Goal: Task Accomplishment & Management: Complete application form

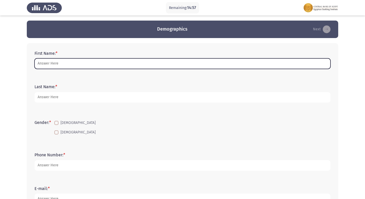
click at [126, 67] on input "First Name: *" at bounding box center [183, 63] width 296 height 11
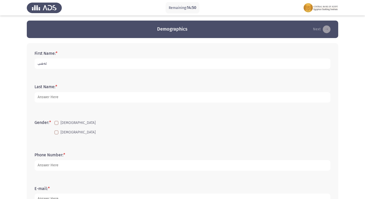
drag, startPoint x: 49, startPoint y: 62, endPoint x: 37, endPoint y: 65, distance: 12.6
click at [37, 65] on input "ثةشى" at bounding box center [183, 63] width 296 height 11
drag, startPoint x: 45, startPoint y: 66, endPoint x: 39, endPoint y: 65, distance: 5.6
click at [38, 65] on input "0" at bounding box center [183, 63] width 296 height 11
type input "."
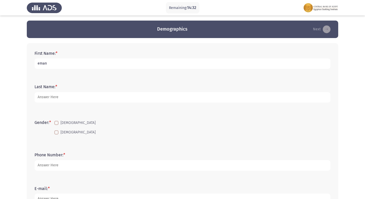
drag, startPoint x: 39, startPoint y: 62, endPoint x: 38, endPoint y: 65, distance: 3.6
click at [38, 65] on input "eman" at bounding box center [183, 63] width 296 height 11
click at [53, 62] on input ".Eman" at bounding box center [183, 63] width 296 height 11
drag, startPoint x: 53, startPoint y: 62, endPoint x: 48, endPoint y: 64, distance: 5.7
click at [48, 64] on input ".Eman n" at bounding box center [183, 63] width 296 height 11
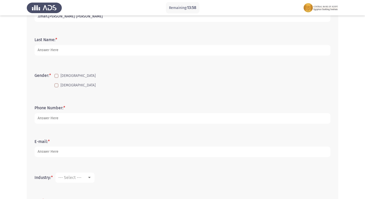
scroll to position [52, 0]
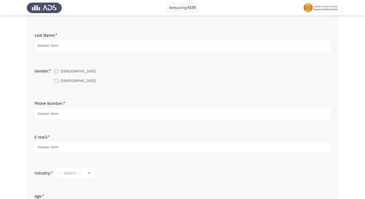
type input ".Eman.[PERSON_NAME] [PERSON_NAME]"
click at [57, 79] on span at bounding box center [56, 81] width 4 height 4
click at [56, 83] on input "[DEMOGRAPHIC_DATA]" at bounding box center [56, 83] width 0 height 0
checkbox input "true"
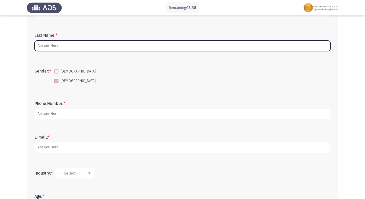
click at [70, 46] on input "Last Name: *" at bounding box center [183, 46] width 296 height 11
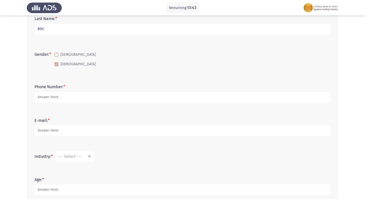
scroll to position [77, 0]
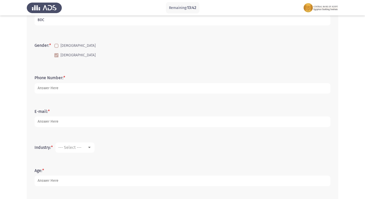
type input "BDC"
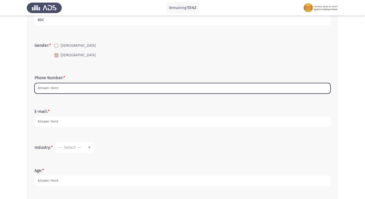
click at [57, 88] on input "Phone Number: *" at bounding box center [183, 88] width 296 height 11
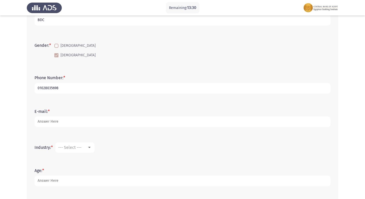
type input "01028035698"
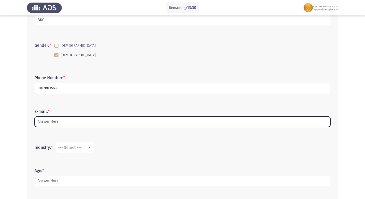
click at [76, 124] on input "E-mail: *" at bounding box center [183, 122] width 296 height 11
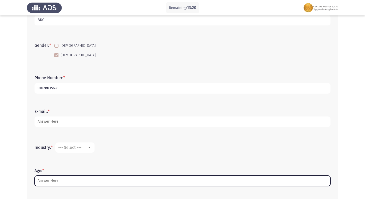
click at [61, 182] on input "Age: *" at bounding box center [183, 181] width 296 height 11
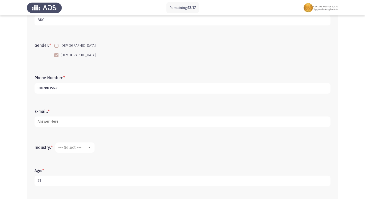
type input "21"
click at [69, 146] on span "--- Select ---" at bounding box center [69, 147] width 23 height 5
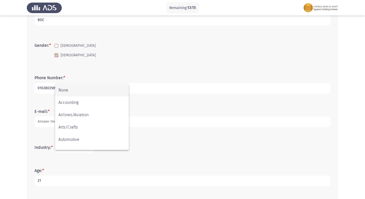
click at [180, 145] on div at bounding box center [182, 99] width 365 height 199
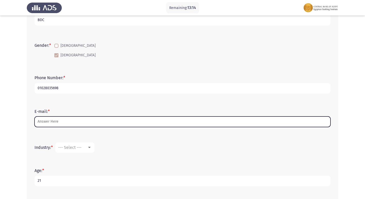
click at [65, 122] on input "E-mail: *" at bounding box center [183, 122] width 296 height 11
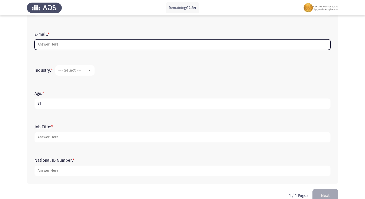
scroll to position [165, 0]
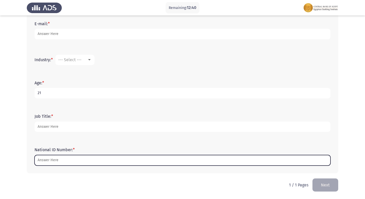
click at [64, 161] on input "National ID Number: *" at bounding box center [183, 160] width 296 height 11
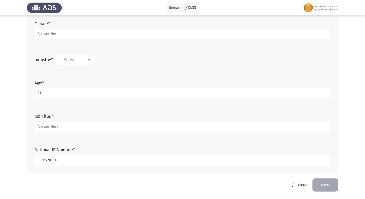
type input "30309201311808"
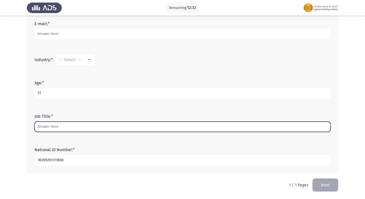
click at [80, 123] on input "Job Title: *" at bounding box center [183, 127] width 296 height 11
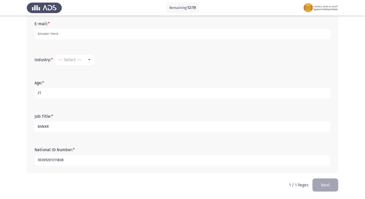
click at [53, 126] on input "BANKR" at bounding box center [183, 127] width 296 height 11
drag, startPoint x: 49, startPoint y: 127, endPoint x: 46, endPoint y: 129, distance: 4.3
click at [46, 129] on input "BANKR" at bounding box center [183, 127] width 296 height 11
drag, startPoint x: 47, startPoint y: 127, endPoint x: 52, endPoint y: 127, distance: 5.2
click at [51, 127] on input "[DOMAIN_NAME]" at bounding box center [183, 127] width 296 height 11
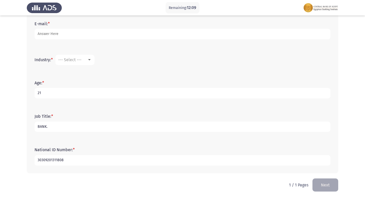
drag, startPoint x: 48, startPoint y: 128, endPoint x: 30, endPoint y: 129, distance: 18.6
click at [30, 129] on div "First Name: * .[PERSON_NAME].[PERSON_NAME] [PERSON_NAME] Last Name: * BDC Gende…" at bounding box center [183, 26] width 312 height 296
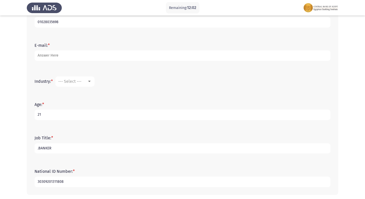
scroll to position [114, 0]
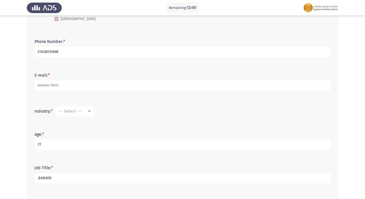
type input ".BANKER"
click at [68, 110] on span "--- Select ---" at bounding box center [69, 111] width 23 height 5
click at [148, 114] on div at bounding box center [182, 99] width 365 height 199
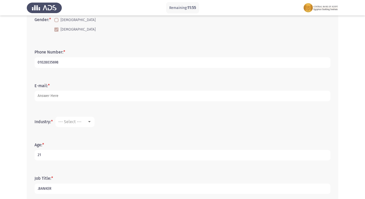
scroll to position [165, 0]
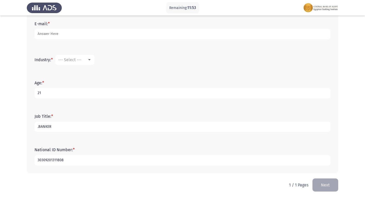
click at [326, 186] on button "Next" at bounding box center [326, 185] width 26 height 13
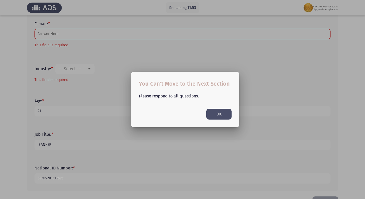
scroll to position [0, 0]
click at [220, 112] on button "OK" at bounding box center [218, 114] width 25 height 11
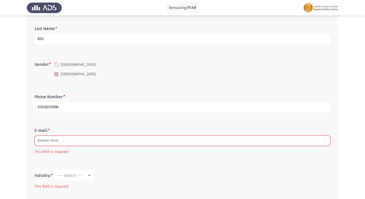
scroll to position [54, 0]
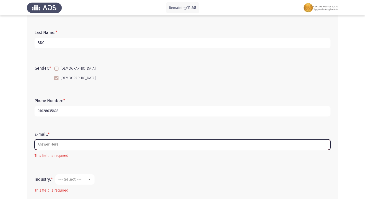
click at [124, 148] on input "E-mail: *" at bounding box center [183, 145] width 296 height 11
click at [41, 145] on input "E-mail: *" at bounding box center [183, 145] width 296 height 11
click at [69, 145] on input "E-mail: *" at bounding box center [183, 145] width 296 height 11
drag, startPoint x: 40, startPoint y: 143, endPoint x: 34, endPoint y: 146, distance: 6.7
click at [34, 146] on div "E-mail: * E Please Enter a Valid E-mail Address!" at bounding box center [182, 146] width 301 height 32
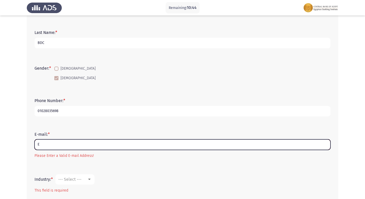
type input "."
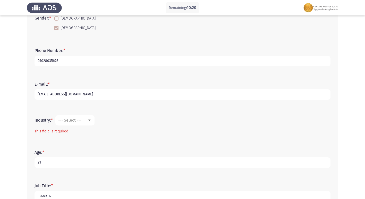
scroll to position [106, 0]
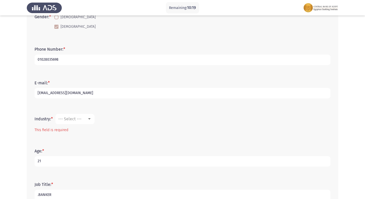
type input "[EMAIL_ADDRESS][DOMAIN_NAME]"
click at [84, 115] on mat-select "--- Select ---" at bounding box center [74, 119] width 39 height 10
click at [85, 120] on div "--- Select ---" at bounding box center [72, 119] width 29 height 5
click at [81, 130] on span "Banking" at bounding box center [91, 129] width 67 height 12
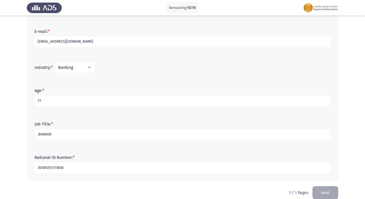
scroll to position [165, 0]
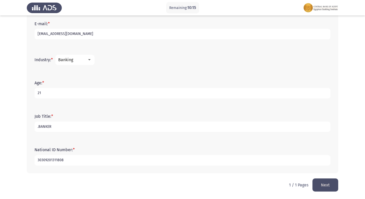
click at [323, 184] on button "Next" at bounding box center [326, 185] width 26 height 13
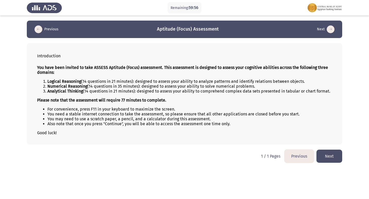
click at [323, 157] on button "Next" at bounding box center [329, 156] width 26 height 13
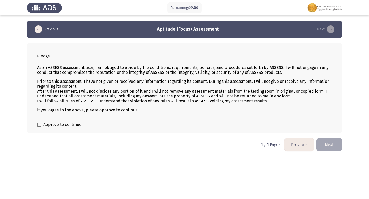
click at [39, 124] on span at bounding box center [39, 125] width 4 height 4
click at [39, 127] on input "Approve to continue" at bounding box center [39, 127] width 0 height 0
checkbox input "true"
click at [328, 141] on button "Next" at bounding box center [329, 144] width 26 height 13
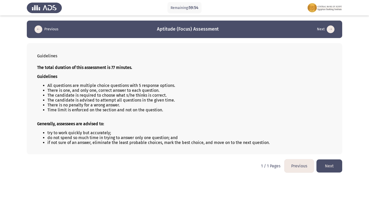
click at [333, 166] on button "Next" at bounding box center [329, 166] width 26 height 13
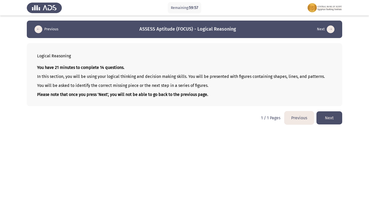
click at [336, 121] on button "Next" at bounding box center [329, 118] width 26 height 13
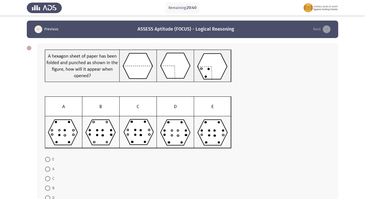
scroll to position [26, 0]
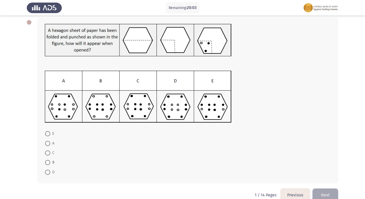
click at [212, 88] on img at bounding box center [138, 97] width 187 height 52
click at [49, 136] on span at bounding box center [47, 133] width 5 height 5
click at [49, 136] on input "E" at bounding box center [47, 133] width 5 height 5
radio input "true"
click at [320, 194] on button "Next" at bounding box center [326, 194] width 26 height 13
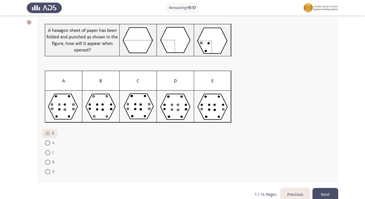
scroll to position [0, 0]
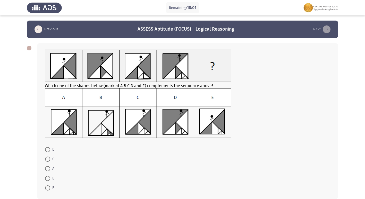
click at [47, 171] on span at bounding box center [47, 168] width 5 height 5
click at [47, 171] on input "A" at bounding box center [47, 168] width 5 height 5
radio input "true"
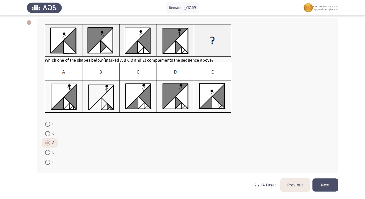
click at [323, 186] on button "Next" at bounding box center [326, 185] width 26 height 13
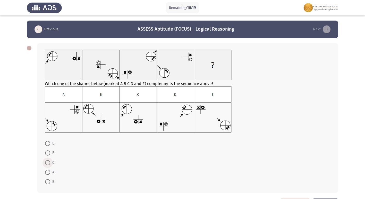
click at [48, 161] on span at bounding box center [47, 163] width 5 height 5
click at [48, 161] on input "C" at bounding box center [47, 163] width 5 height 5
radio input "true"
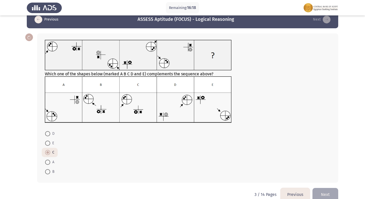
scroll to position [19, 0]
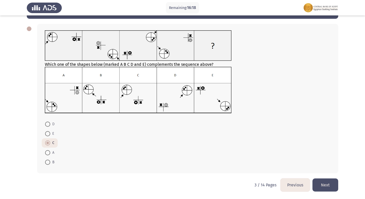
click at [325, 184] on button "Next" at bounding box center [326, 185] width 26 height 13
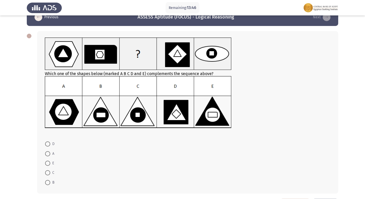
scroll to position [0, 0]
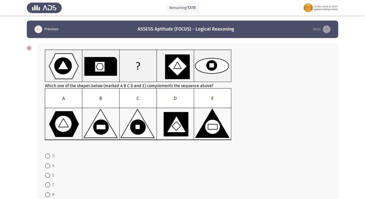
click at [49, 184] on span at bounding box center [47, 185] width 5 height 5
click at [49, 184] on input "C" at bounding box center [47, 185] width 5 height 5
radio input "true"
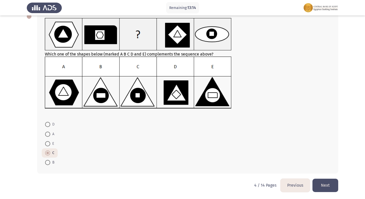
scroll to position [32, 0]
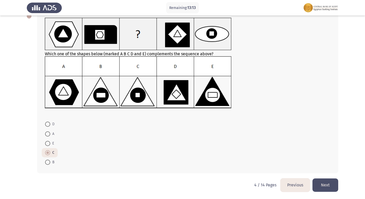
click at [326, 186] on button "Next" at bounding box center [326, 185] width 26 height 13
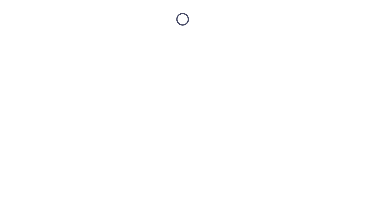
scroll to position [0, 0]
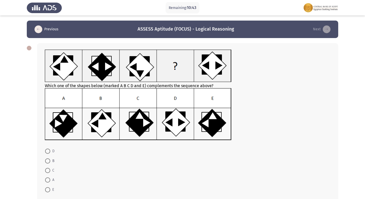
click at [47, 192] on span at bounding box center [47, 190] width 5 height 5
click at [47, 192] on input "E" at bounding box center [47, 190] width 5 height 5
radio input "true"
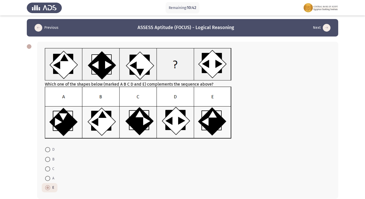
scroll to position [27, 0]
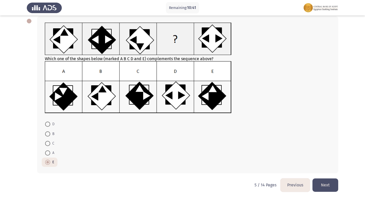
click at [330, 185] on button "Next" at bounding box center [326, 185] width 26 height 13
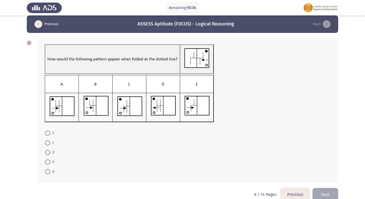
scroll to position [0, 0]
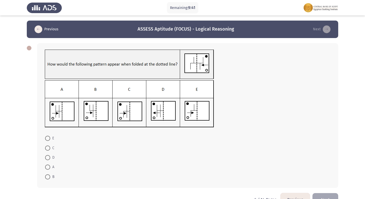
click at [47, 166] on span at bounding box center [47, 167] width 5 height 5
click at [47, 166] on input "A" at bounding box center [47, 167] width 5 height 5
radio input "true"
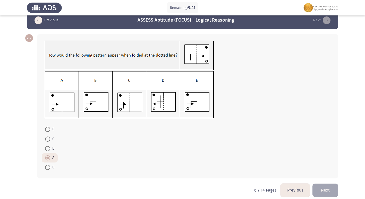
scroll to position [14, 0]
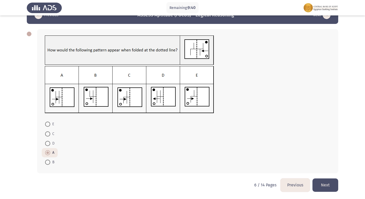
click at [326, 181] on button "Next" at bounding box center [326, 185] width 26 height 13
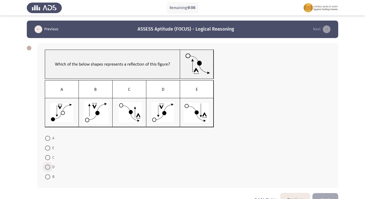
click at [48, 167] on span at bounding box center [47, 167] width 5 height 5
click at [48, 167] on input "D" at bounding box center [47, 167] width 5 height 5
radio input "true"
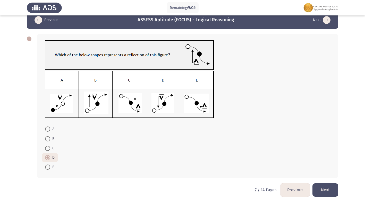
scroll to position [14, 0]
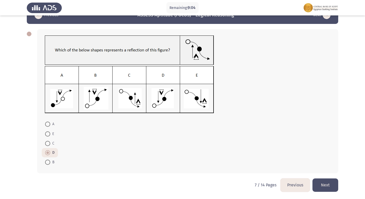
click at [332, 186] on button "Next" at bounding box center [326, 185] width 26 height 13
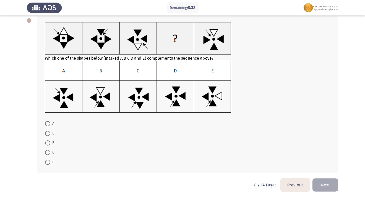
scroll to position [2, 0]
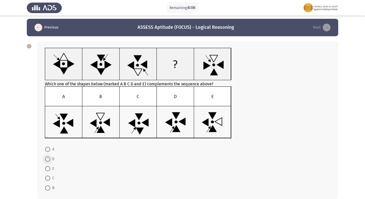
click at [48, 161] on span at bounding box center [47, 159] width 5 height 5
click at [48, 161] on input "D" at bounding box center [47, 159] width 5 height 5
radio input "true"
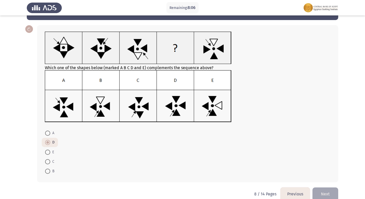
scroll to position [27, 0]
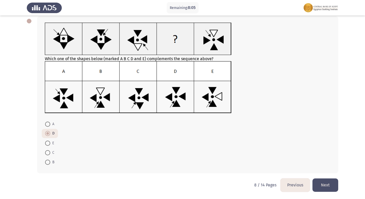
click at [327, 186] on button "Next" at bounding box center [326, 185] width 26 height 13
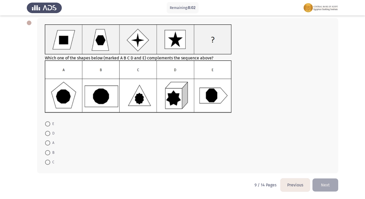
scroll to position [0, 0]
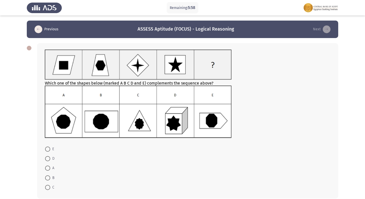
click at [49, 169] on span at bounding box center [47, 168] width 5 height 5
click at [49, 169] on input "A" at bounding box center [47, 168] width 5 height 5
radio input "true"
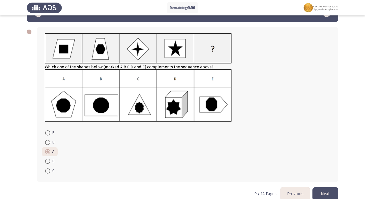
scroll to position [25, 0]
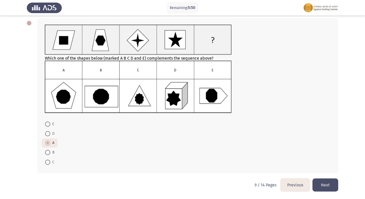
click at [331, 184] on button "Next" at bounding box center [326, 185] width 26 height 13
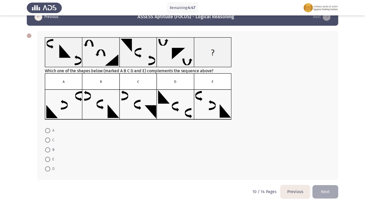
scroll to position [19, 0]
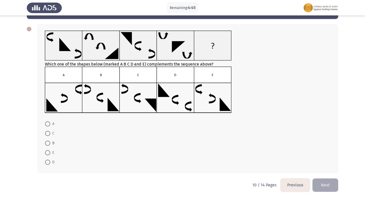
click at [331, 188] on button "Next" at bounding box center [326, 185] width 26 height 13
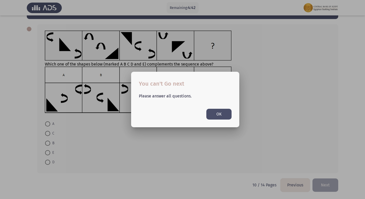
click at [114, 131] on div at bounding box center [182, 99] width 365 height 199
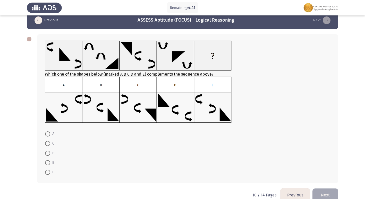
scroll to position [0, 0]
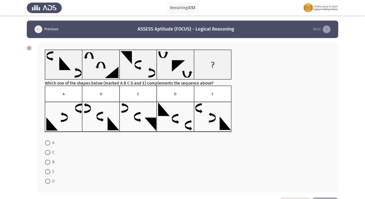
click at [49, 143] on span at bounding box center [47, 143] width 5 height 5
click at [49, 143] on input "A" at bounding box center [47, 143] width 5 height 5
radio input "true"
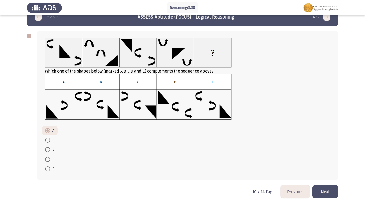
scroll to position [19, 0]
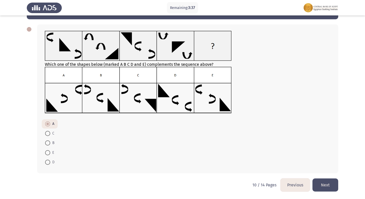
click at [327, 187] on button "Next" at bounding box center [326, 185] width 26 height 13
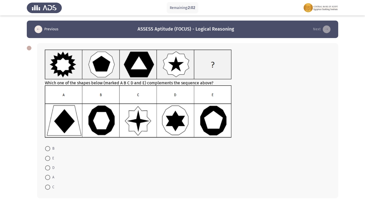
click at [49, 157] on span at bounding box center [47, 158] width 5 height 5
click at [49, 157] on input "E" at bounding box center [47, 158] width 5 height 5
radio input "true"
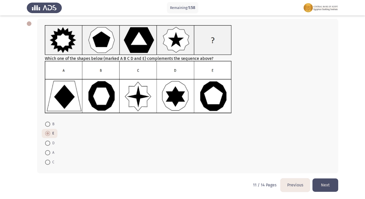
click at [329, 182] on button "Next" at bounding box center [326, 185] width 26 height 13
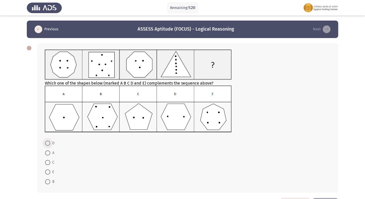
click at [47, 143] on span at bounding box center [47, 143] width 5 height 5
click at [47, 143] on input "D" at bounding box center [47, 143] width 5 height 5
radio input "true"
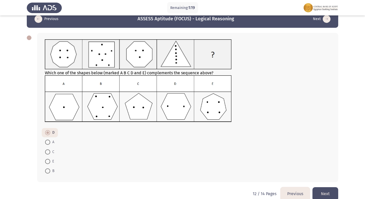
scroll to position [19, 0]
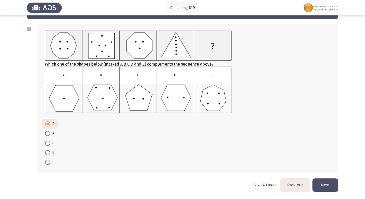
click at [321, 185] on button "Next" at bounding box center [326, 185] width 26 height 13
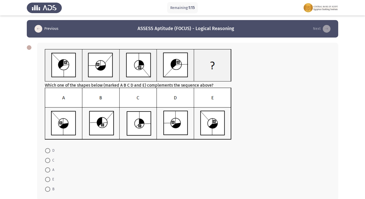
scroll to position [0, 0]
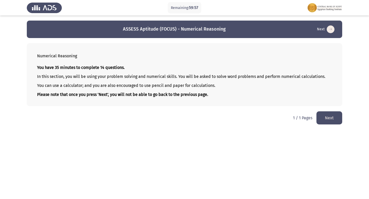
click at [329, 119] on button "Next" at bounding box center [329, 118] width 26 height 13
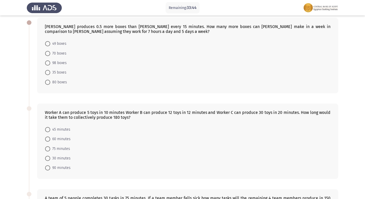
scroll to position [26, 0]
click at [48, 73] on span at bounding box center [47, 72] width 5 height 5
click at [48, 73] on input "35 boxes" at bounding box center [47, 72] width 5 height 5
radio input "true"
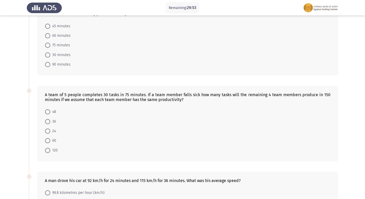
scroll to position [103, 0]
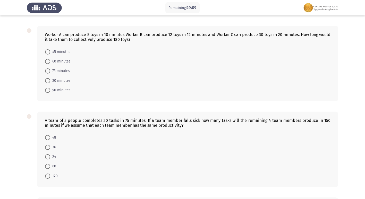
click at [48, 50] on span at bounding box center [47, 51] width 5 height 5
click at [48, 50] on input "45 minutes" at bounding box center [47, 51] width 5 height 5
radio input "true"
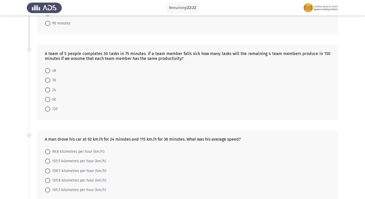
scroll to position [181, 0]
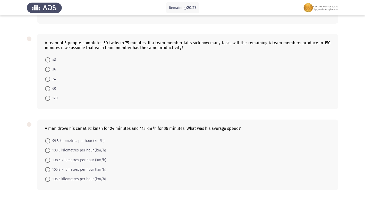
click at [48, 89] on span at bounding box center [47, 88] width 5 height 5
click at [48, 89] on input "60" at bounding box center [47, 88] width 5 height 5
radio input "true"
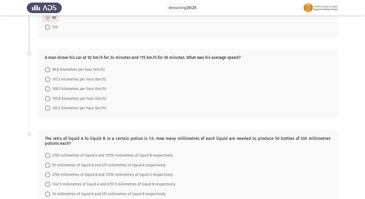
scroll to position [283, 0]
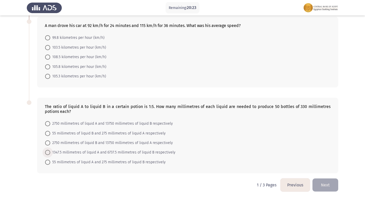
click at [49, 154] on span at bounding box center [47, 152] width 5 height 5
click at [49, 154] on input "1347.5 millimetres of liquid A and 6737.5 millimetres of liquid B respectively" at bounding box center [47, 152] width 5 height 5
radio input "true"
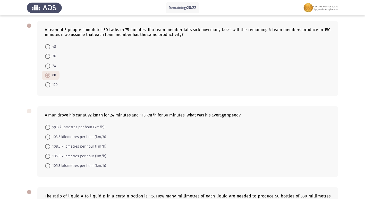
scroll to position [180, 0]
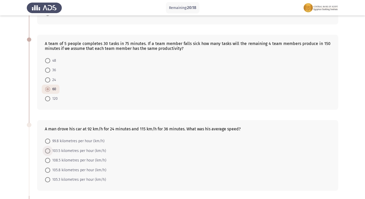
click at [48, 151] on span at bounding box center [47, 151] width 5 height 5
click at [48, 151] on input "103.5 kilometres per hour (km/h)" at bounding box center [47, 151] width 5 height 5
radio input "true"
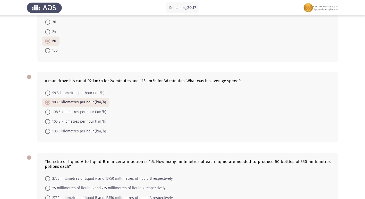
scroll to position [283, 0]
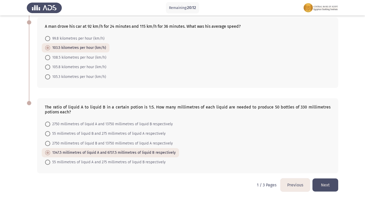
click at [319, 182] on button "Next" at bounding box center [326, 185] width 26 height 13
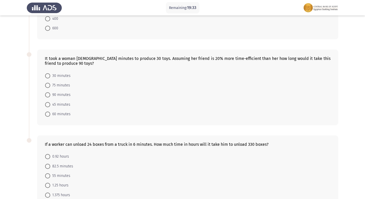
scroll to position [280, 0]
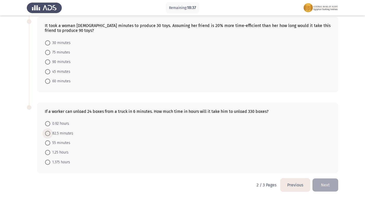
click at [48, 133] on span at bounding box center [47, 133] width 5 height 5
click at [48, 133] on input "82.5 minutes" at bounding box center [47, 133] width 5 height 5
radio input "true"
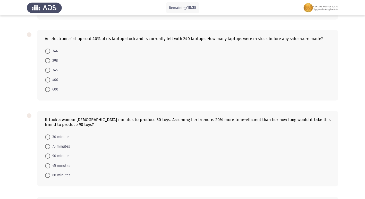
scroll to position [176, 0]
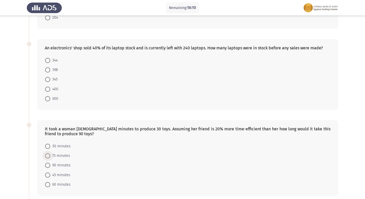
click at [47, 156] on span at bounding box center [47, 156] width 5 height 5
click at [47, 156] on input "75 minutes" at bounding box center [47, 156] width 5 height 5
radio input "true"
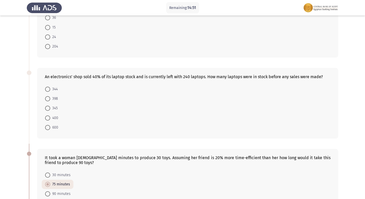
scroll to position [124, 0]
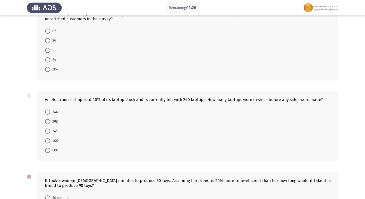
click at [45, 149] on mat-radio-button "600" at bounding box center [52, 151] width 20 height 10
click at [48, 151] on span at bounding box center [47, 150] width 5 height 5
click at [48, 151] on input "600" at bounding box center [47, 150] width 5 height 5
radio input "true"
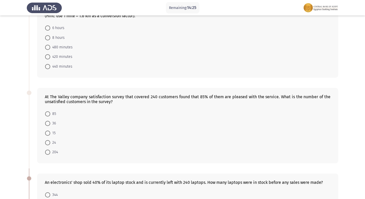
scroll to position [21, 0]
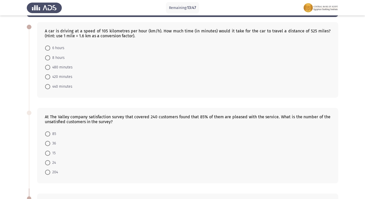
click at [48, 144] on span at bounding box center [47, 143] width 5 height 5
click at [48, 144] on input "36" at bounding box center [47, 143] width 5 height 5
radio input "true"
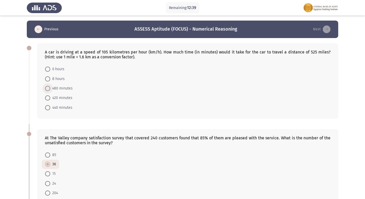
click at [48, 87] on span at bounding box center [47, 88] width 5 height 5
click at [48, 87] on input "480 minutes" at bounding box center [47, 88] width 5 height 5
radio input "true"
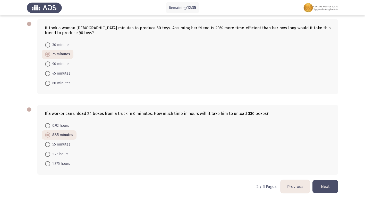
scroll to position [278, 0]
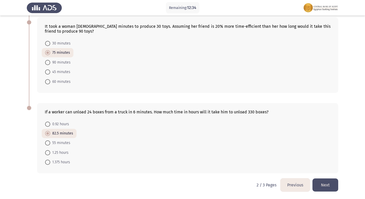
click at [326, 182] on button "Next" at bounding box center [326, 185] width 26 height 13
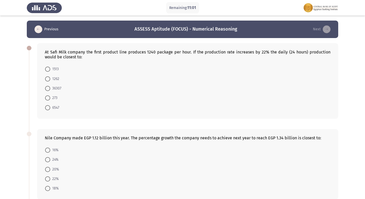
click at [47, 109] on span at bounding box center [47, 107] width 5 height 5
click at [47, 109] on input "6547" at bounding box center [47, 107] width 5 height 5
radio input "true"
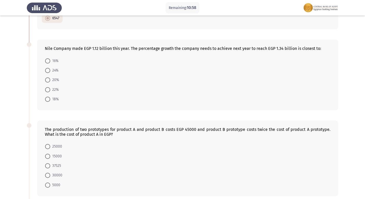
scroll to position [77, 0]
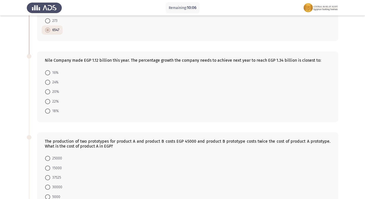
click at [46, 103] on span at bounding box center [47, 101] width 5 height 5
click at [46, 103] on input "22%" at bounding box center [47, 101] width 5 height 5
radio input "true"
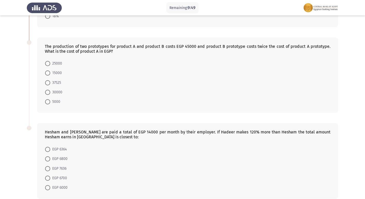
scroll to position [172, 0]
click at [47, 75] on span at bounding box center [47, 73] width 5 height 5
click at [47, 75] on input "15000" at bounding box center [47, 73] width 5 height 5
radio input "true"
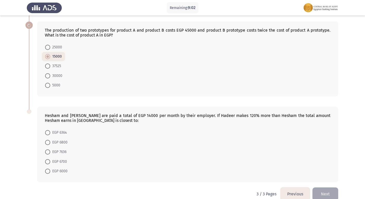
scroll to position [197, 0]
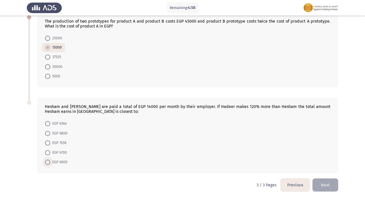
click at [48, 162] on span at bounding box center [47, 162] width 5 height 5
click at [48, 162] on input "EGP 6000" at bounding box center [47, 162] width 5 height 5
radio input "true"
click at [289, 187] on button "Previous" at bounding box center [295, 185] width 29 height 13
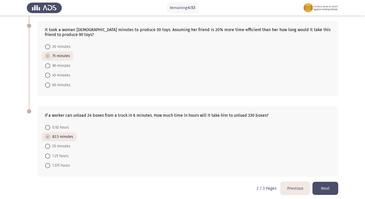
scroll to position [278, 0]
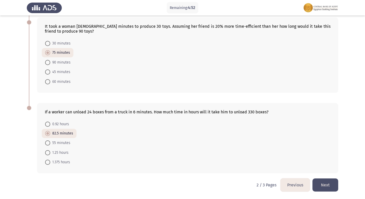
click at [297, 185] on button "Previous" at bounding box center [295, 185] width 29 height 13
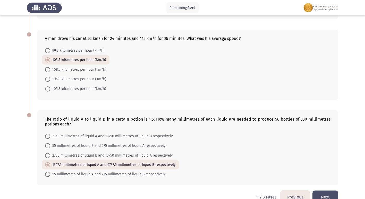
scroll to position [283, 0]
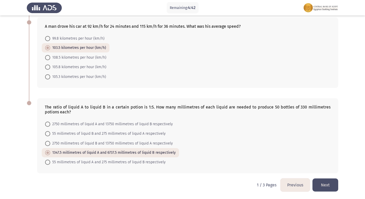
click at [330, 180] on button "Next" at bounding box center [326, 185] width 26 height 13
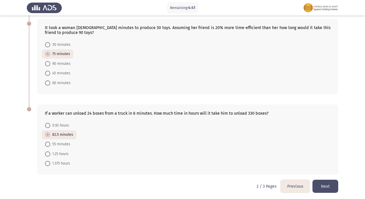
scroll to position [278, 0]
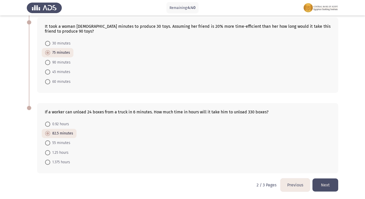
click at [327, 185] on button "Next" at bounding box center [326, 185] width 26 height 13
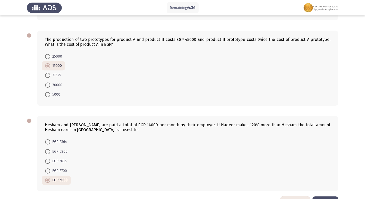
scroll to position [197, 0]
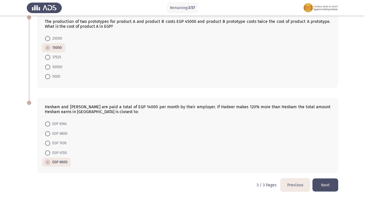
click at [49, 122] on span at bounding box center [47, 124] width 5 height 5
click at [49, 122] on input "EGP 6364" at bounding box center [47, 124] width 5 height 5
radio input "true"
click at [333, 182] on button "Next" at bounding box center [326, 185] width 26 height 13
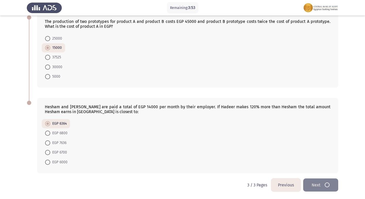
scroll to position [0, 0]
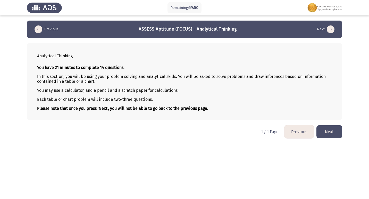
click at [333, 133] on button "Next" at bounding box center [329, 132] width 26 height 13
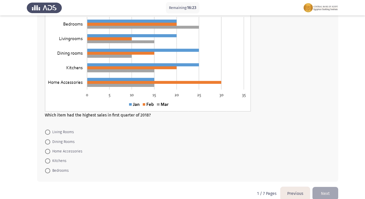
scroll to position [277, 0]
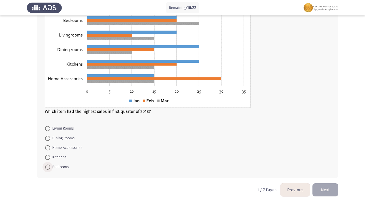
click at [46, 165] on span at bounding box center [47, 167] width 5 height 5
click at [46, 165] on input "Bedrooms" at bounding box center [47, 167] width 5 height 5
radio input "true"
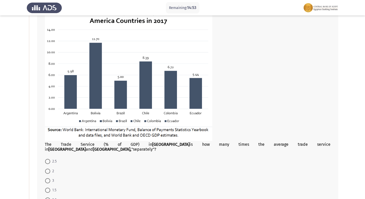
scroll to position [45, 0]
click at [47, 160] on span at bounding box center [47, 162] width 5 height 5
click at [47, 160] on input "2.5" at bounding box center [47, 162] width 5 height 5
radio input "true"
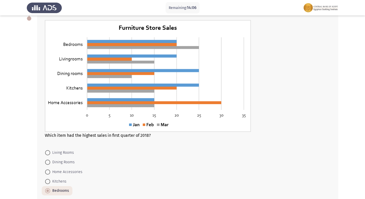
scroll to position [276, 0]
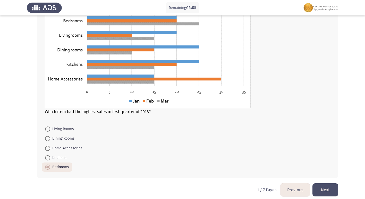
click at [326, 184] on button "Next" at bounding box center [326, 190] width 26 height 13
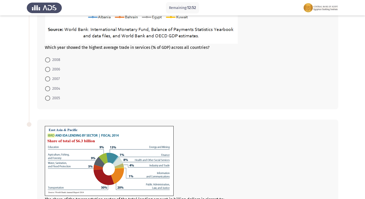
scroll to position [155, 0]
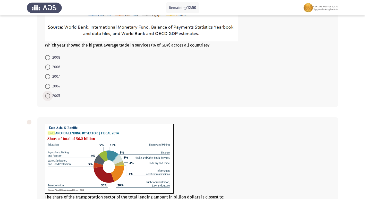
click at [48, 95] on span at bounding box center [47, 96] width 5 height 5
click at [48, 95] on input "2005" at bounding box center [47, 96] width 5 height 5
radio input "true"
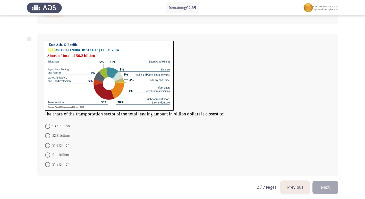
scroll to position [240, 0]
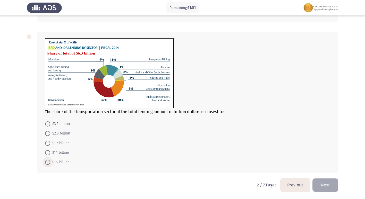
click at [50, 163] on span at bounding box center [47, 162] width 5 height 5
click at [50, 163] on input "$1.9 billion" at bounding box center [47, 162] width 5 height 5
radio input "true"
click at [320, 180] on button "Next" at bounding box center [326, 185] width 26 height 13
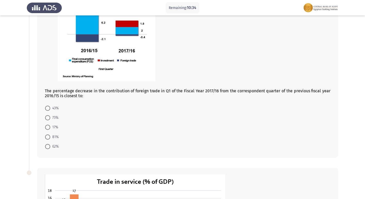
scroll to position [82, 0]
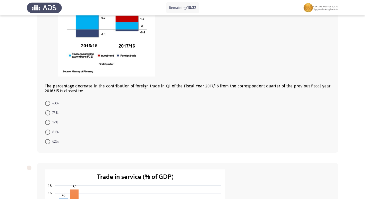
click at [48, 123] on span at bounding box center [47, 122] width 5 height 5
click at [48, 123] on input "17%" at bounding box center [47, 122] width 5 height 5
radio input "true"
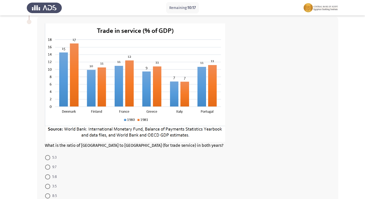
scroll to position [236, 0]
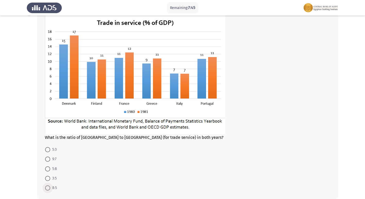
click at [45, 187] on span at bounding box center [47, 188] width 5 height 5
click at [45, 187] on input "8:5" at bounding box center [47, 188] width 5 height 5
radio input "true"
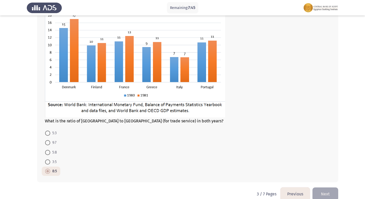
scroll to position [261, 0]
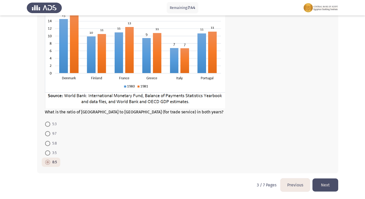
click at [332, 187] on button "Next" at bounding box center [326, 185] width 26 height 13
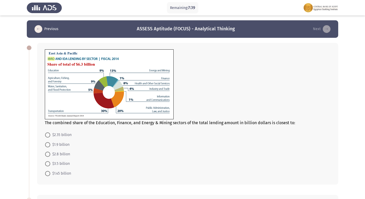
scroll to position [0, 0]
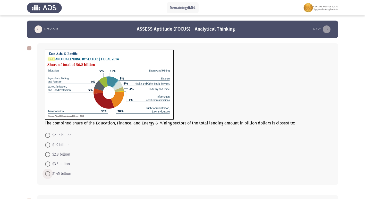
click at [46, 172] on span at bounding box center [47, 174] width 5 height 5
click at [46, 172] on input "$1.45 billion" at bounding box center [47, 174] width 5 height 5
radio input "true"
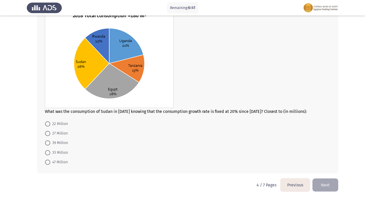
scroll to position [166, 0]
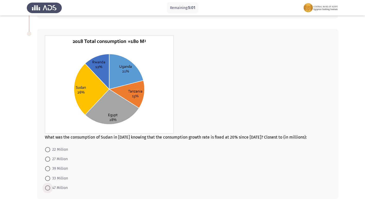
click at [46, 187] on span at bounding box center [47, 188] width 5 height 5
click at [46, 187] on input "47 Million" at bounding box center [47, 188] width 5 height 5
radio input "true"
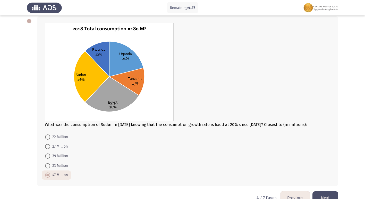
scroll to position [166, 0]
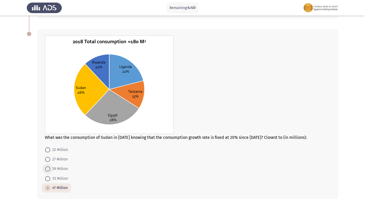
click at [49, 171] on span at bounding box center [47, 169] width 5 height 5
click at [49, 171] on input "39 Million" at bounding box center [47, 169] width 5 height 5
radio input "true"
click at [48, 188] on span at bounding box center [47, 188] width 5 height 5
click at [48, 188] on input "47 Million" at bounding box center [47, 188] width 5 height 5
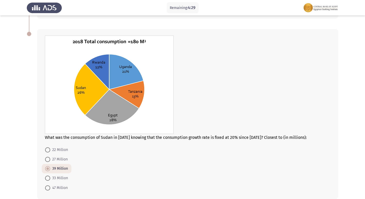
radio input "true"
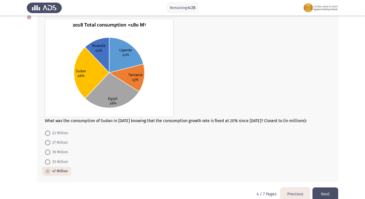
scroll to position [192, 0]
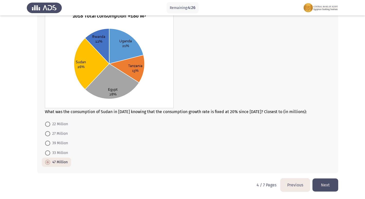
click at [336, 186] on button "Next" at bounding box center [326, 185] width 26 height 13
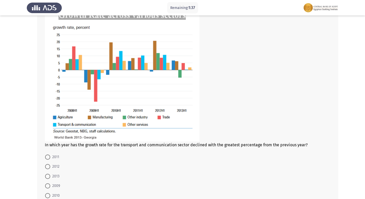
scroll to position [225, 0]
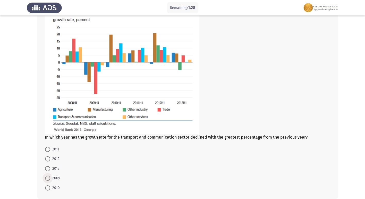
click at [49, 179] on span at bounding box center [47, 178] width 5 height 5
click at [49, 179] on input "2009" at bounding box center [47, 178] width 5 height 5
radio input "true"
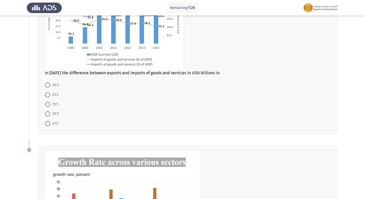
scroll to position [45, 0]
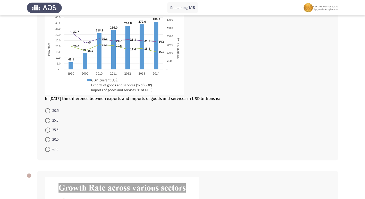
click at [47, 122] on span at bounding box center [47, 120] width 5 height 5
click at [47, 122] on input "25.5" at bounding box center [47, 120] width 5 height 5
radio input "true"
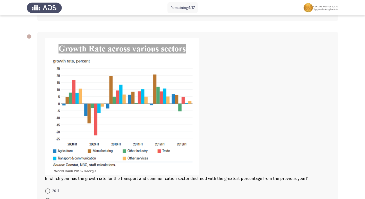
scroll to position [250, 0]
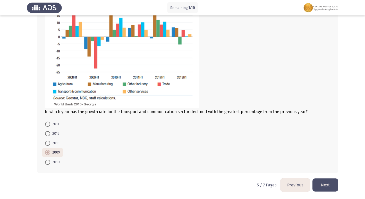
click at [319, 181] on button "Next" at bounding box center [326, 185] width 26 height 13
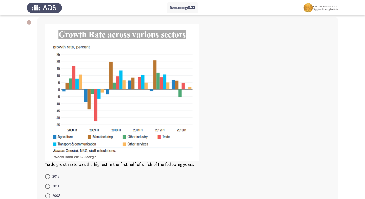
scroll to position [52, 0]
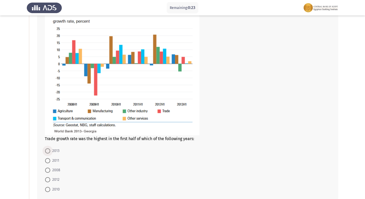
click at [48, 150] on span at bounding box center [47, 151] width 5 height 5
click at [48, 150] on input "2013" at bounding box center [47, 151] width 5 height 5
radio input "true"
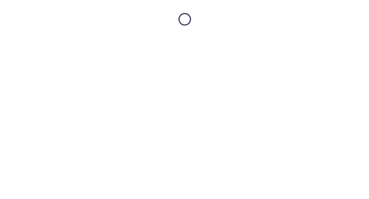
scroll to position [0, 0]
